Goal: Task Accomplishment & Management: Complete application form

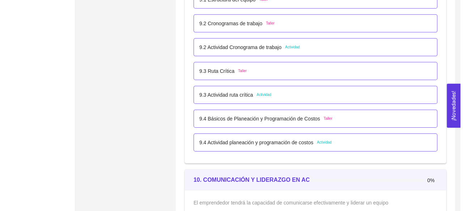
scroll to position [2507, 0]
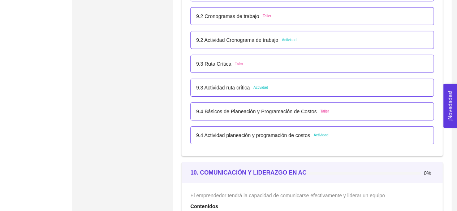
click at [253, 133] on p "9.4 Actividad planeación y programación de costos" at bounding box center [253, 136] width 114 height 8
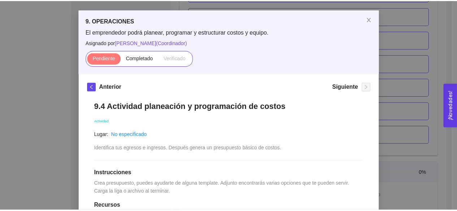
scroll to position [25, 0]
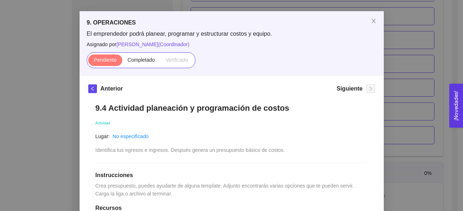
click at [441, 75] on div "9. OPERACIONES El emprendedor podrá planear, programar y estructurar costos y e…" at bounding box center [231, 105] width 463 height 211
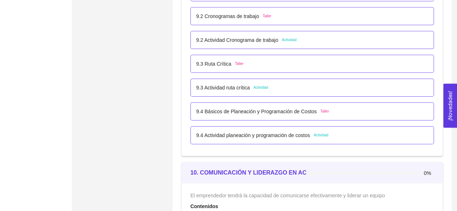
click at [266, 84] on div "9.3 Actividad ruta crítica Actividad" at bounding box center [232, 88] width 72 height 8
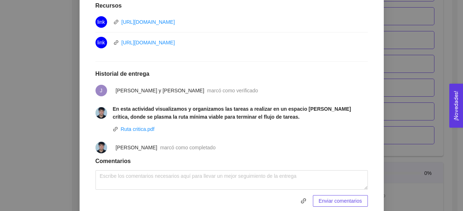
scroll to position [265, 0]
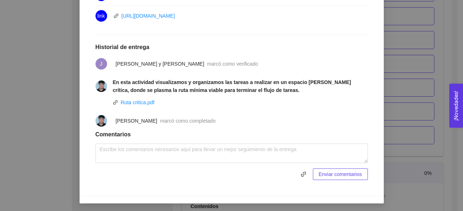
click at [401, 84] on div "9. OPERACIONES El emprendedor podrá planear, programar y estructurar costos y e…" at bounding box center [231, 105] width 463 height 211
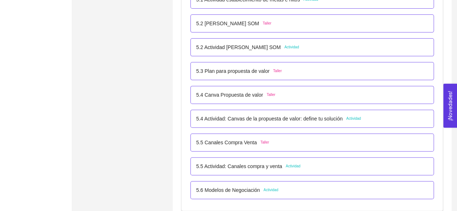
scroll to position [1463, 0]
click at [243, 187] on p "5.6 Modelos de Negociación" at bounding box center [228, 191] width 64 height 8
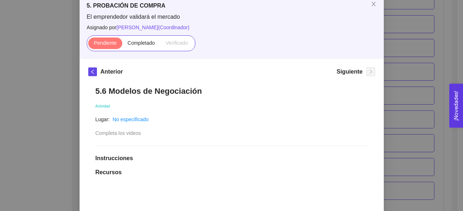
scroll to position [33, 0]
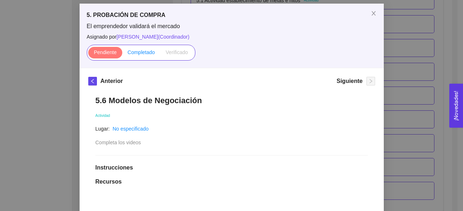
click at [137, 54] on span "Completado" at bounding box center [141, 53] width 27 height 6
click at [122, 54] on input "Completado" at bounding box center [122, 54] width 0 height 0
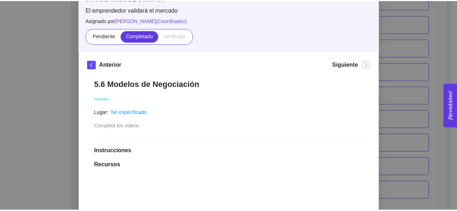
scroll to position [49, 0]
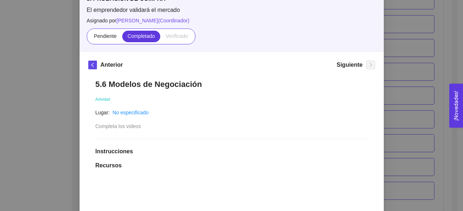
click at [392, 52] on div "5. PROBACIÓN DE COMPRA El emprendedor validará el mercado Asignado por [PERSON_…" at bounding box center [231, 105] width 463 height 211
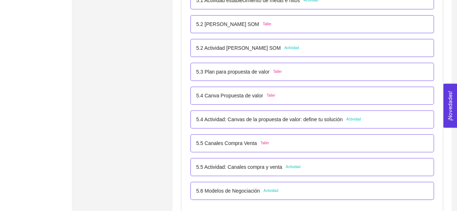
click at [247, 159] on div "5.5 Actividad: Canales compra y venta Actividad" at bounding box center [313, 167] width 244 height 18
click at [247, 163] on p "5.5 Actividad: Canales compra y venta" at bounding box center [239, 167] width 86 height 8
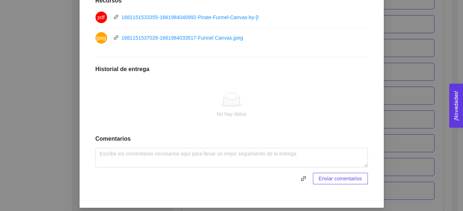
scroll to position [277, 0]
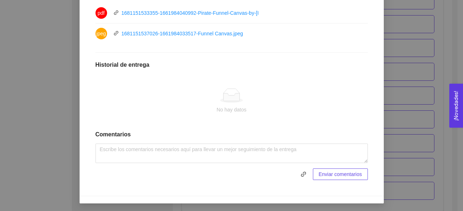
click at [395, 103] on div "5. PROBACIÓN DE COMPRA El emprendedor validará el mercado Asignado por [PERSON_…" at bounding box center [231, 105] width 463 height 211
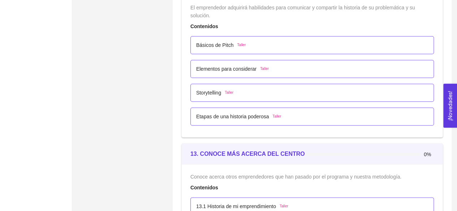
scroll to position [3067, 0]
click at [215, 43] on p "Básicos de Pitch" at bounding box center [215, 44] width 38 height 8
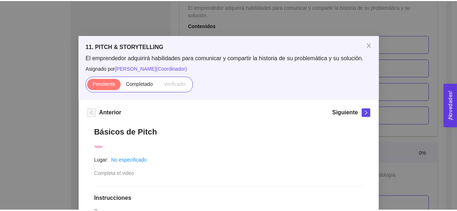
scroll to position [3, 0]
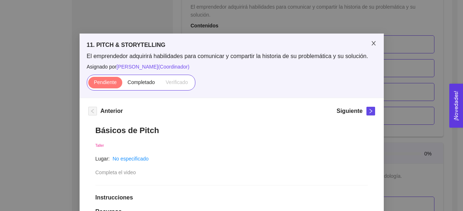
click at [371, 43] on icon "close" at bounding box center [373, 43] width 4 height 4
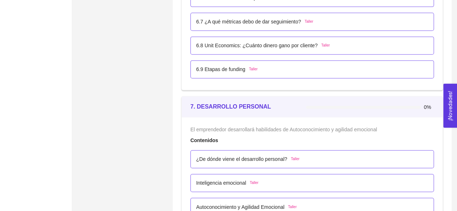
scroll to position [1955, 0]
